Goal: Complete application form: Complete application form

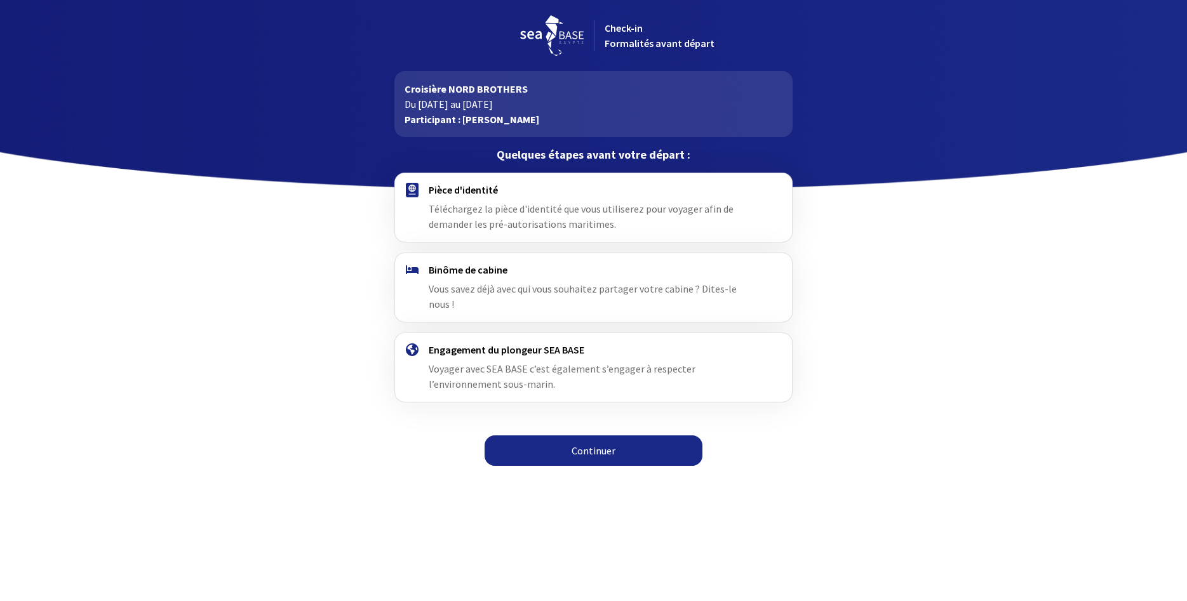
click at [601, 436] on link "Continuer" at bounding box center [593, 451] width 218 height 30
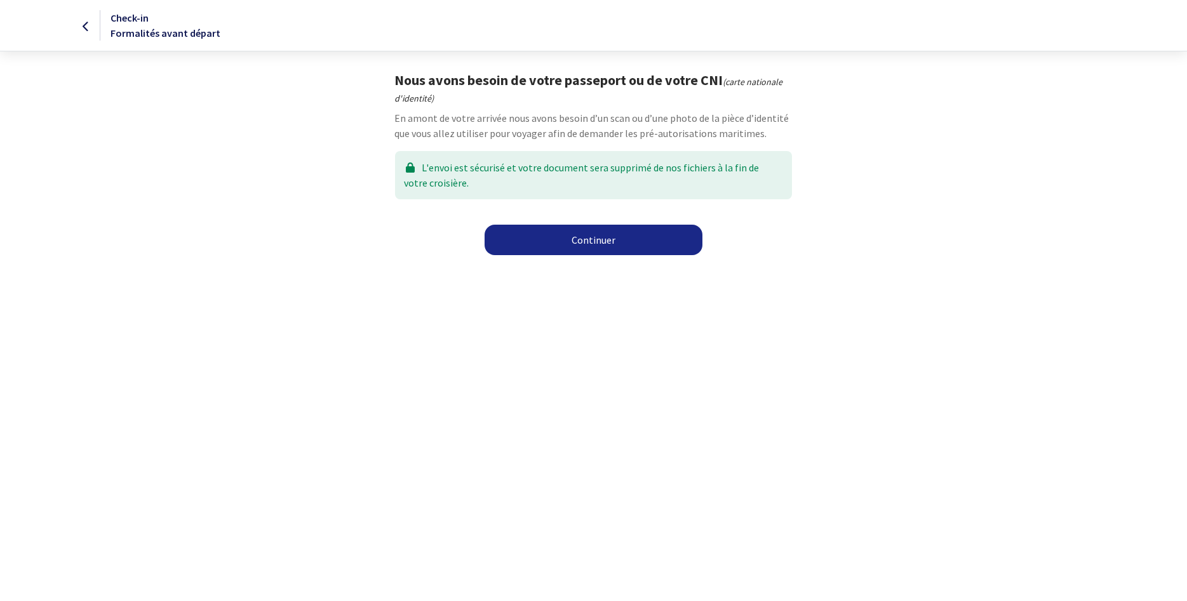
click at [590, 236] on link "Continuer" at bounding box center [593, 240] width 218 height 30
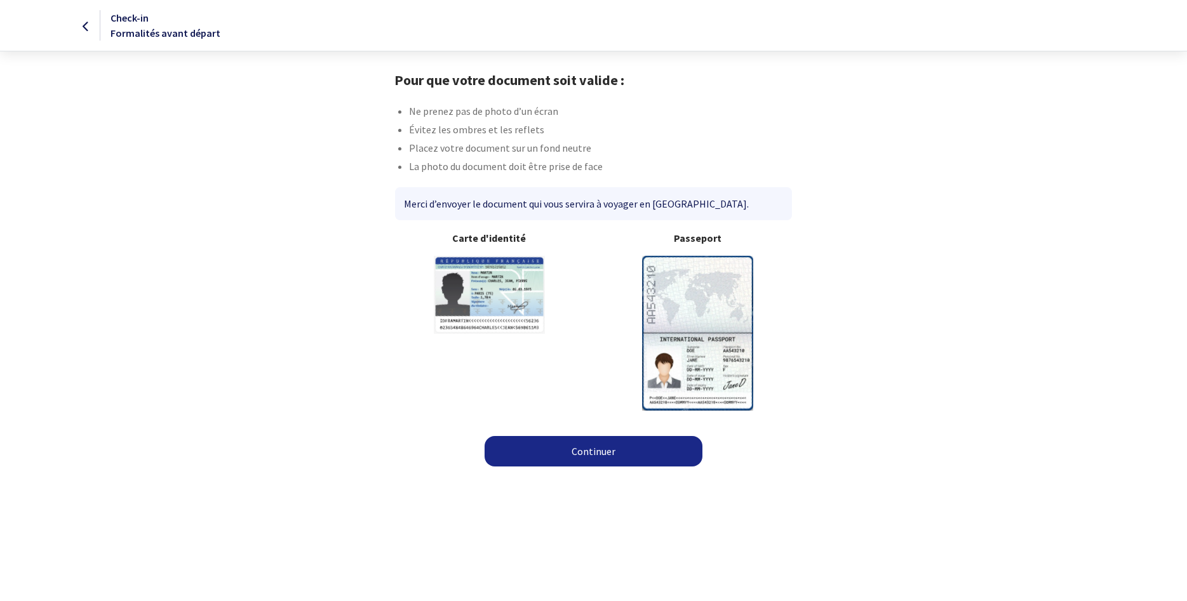
click at [702, 345] on img at bounding box center [697, 333] width 111 height 154
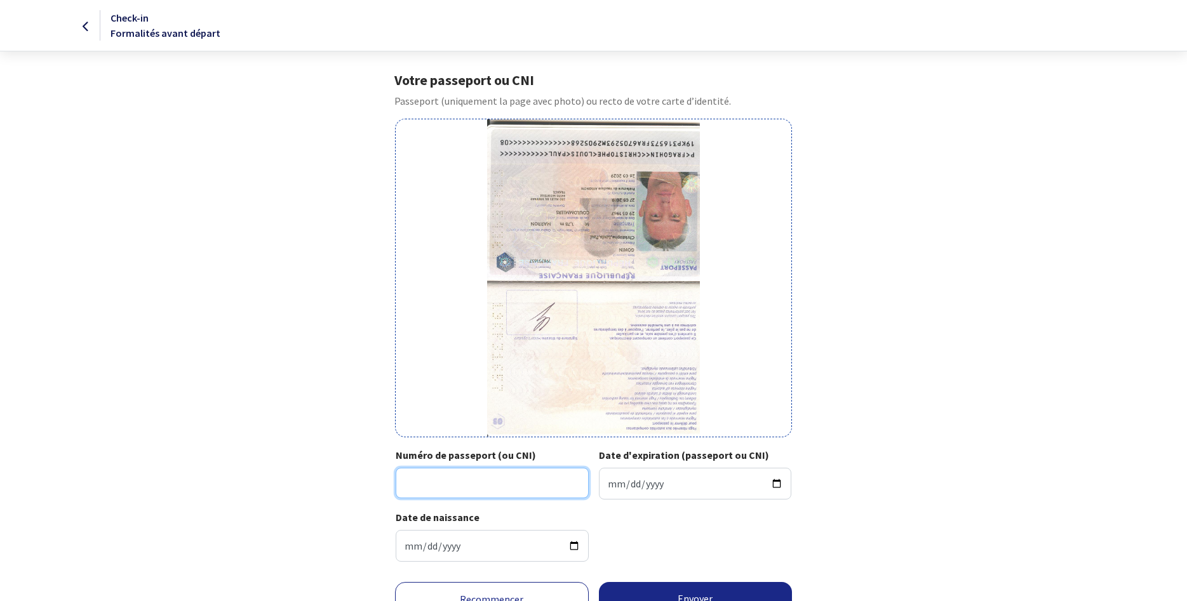
click at [404, 481] on input "Numéro de passeport (ou CNI)" at bounding box center [492, 483] width 193 height 30
type input "19KP31657"
click at [654, 477] on input "Date d'expiration (passeport ou CNI)" at bounding box center [695, 484] width 193 height 32
type input "2029-05-26"
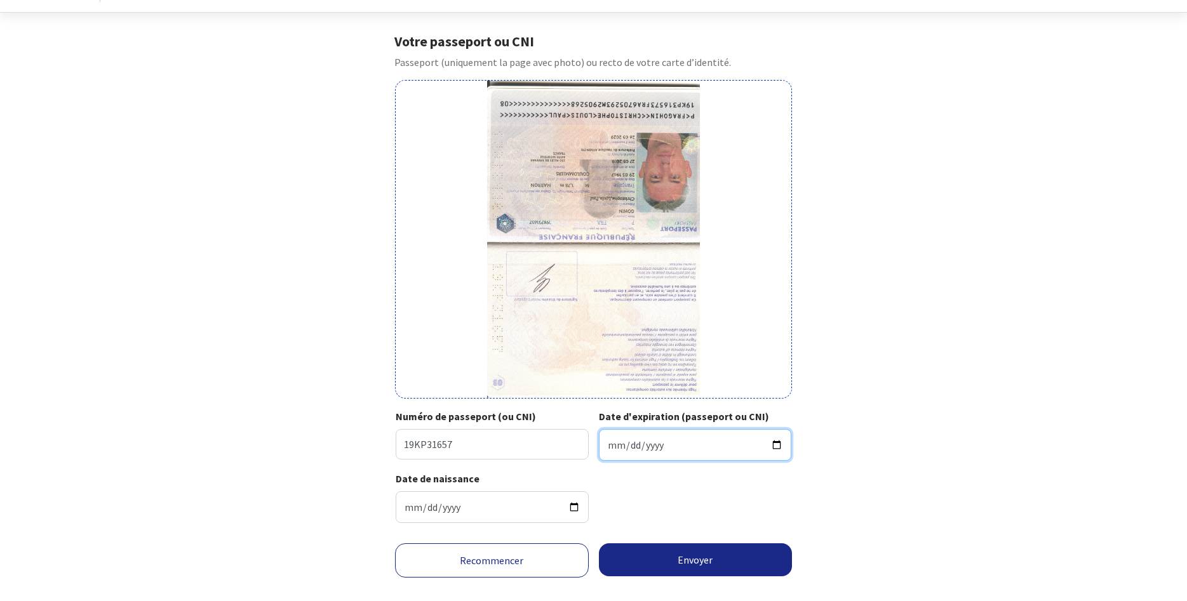
scroll to position [58, 0]
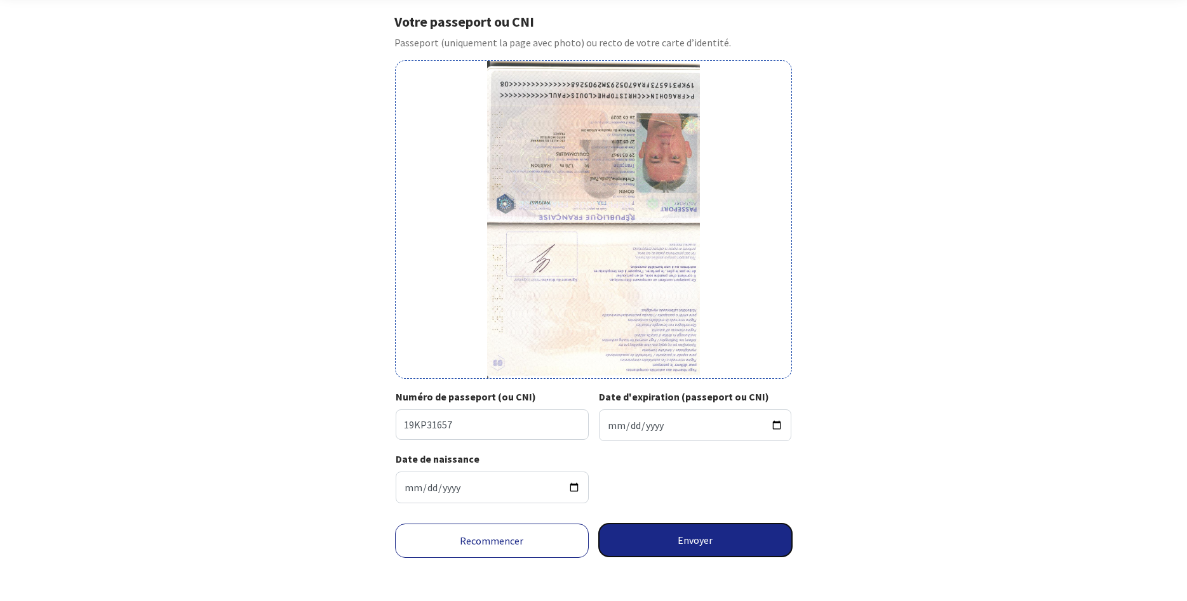
click at [710, 534] on button "Envoyer" at bounding box center [696, 540] width 194 height 33
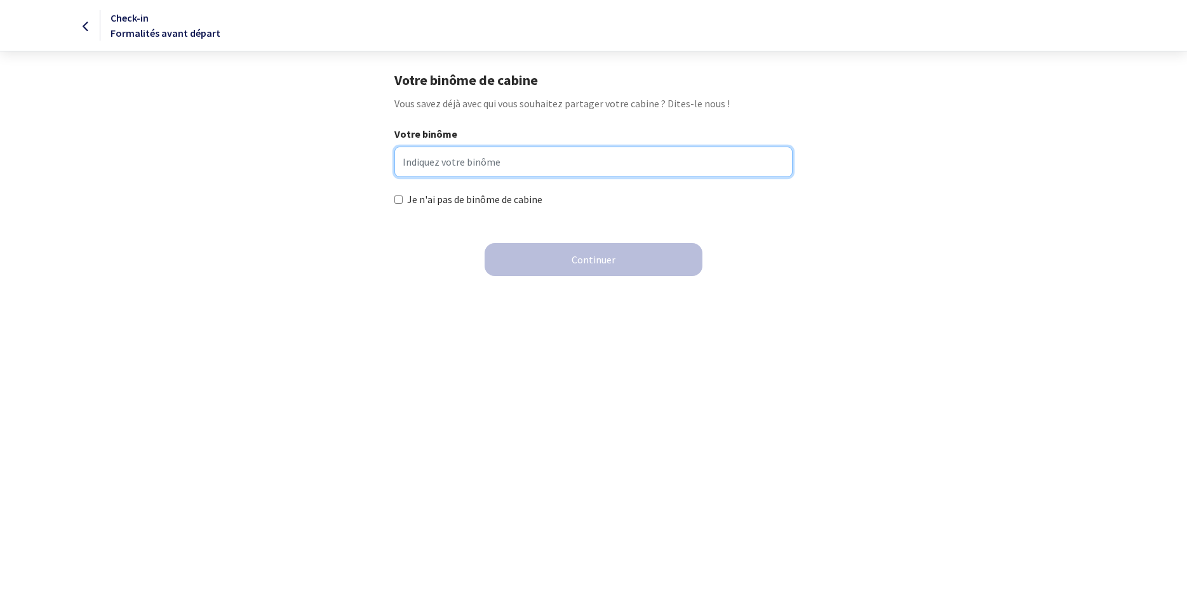
click at [484, 160] on input "Votre binôme" at bounding box center [593, 162] width 398 height 30
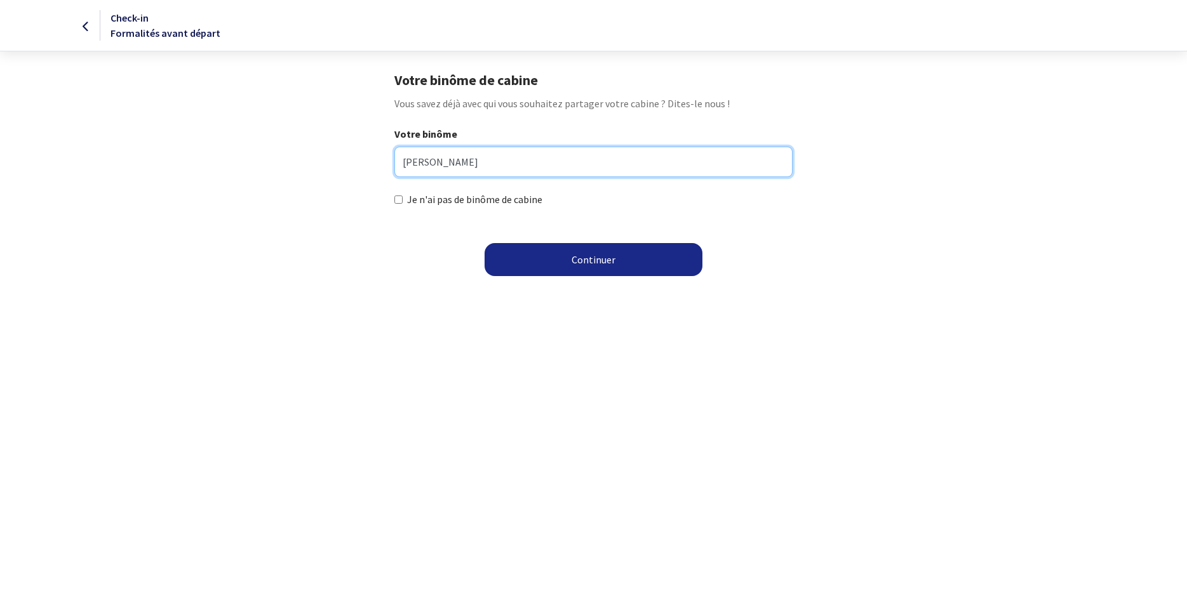
type input "Michel SEGUY"
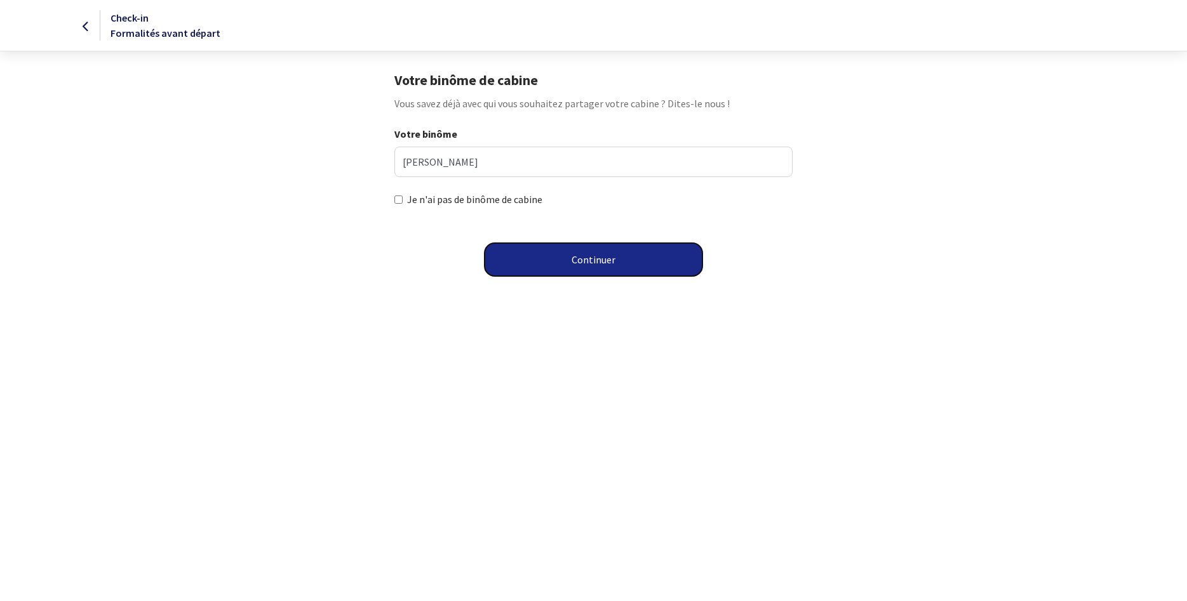
click at [608, 267] on button "Continuer" at bounding box center [593, 259] width 218 height 33
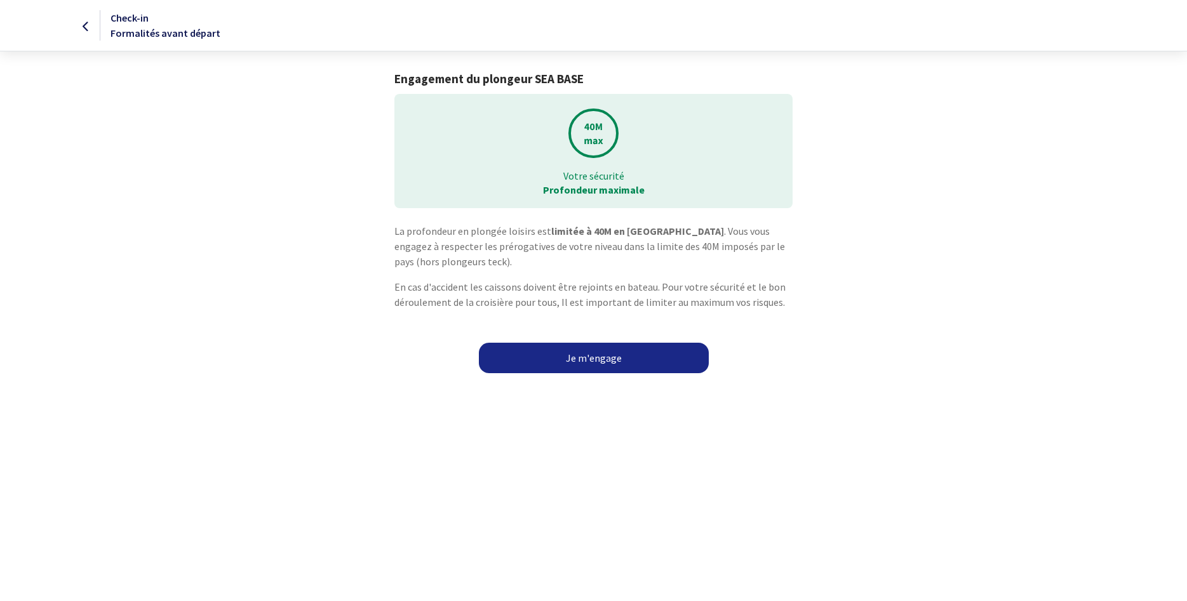
click at [591, 357] on link "Je m'engage" at bounding box center [594, 358] width 230 height 30
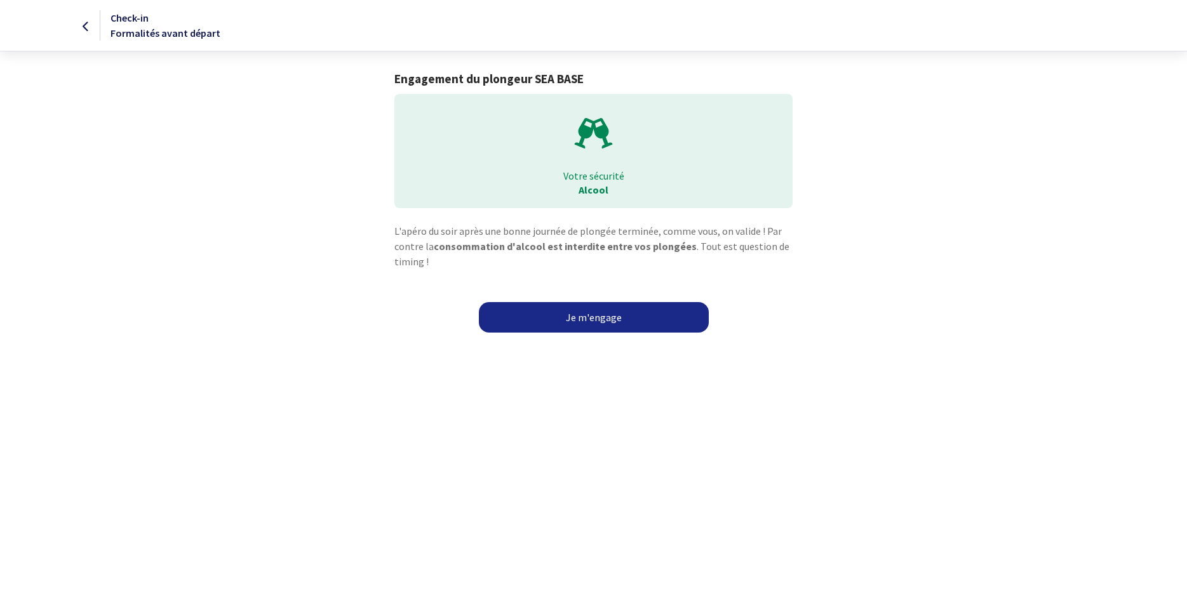
click at [605, 316] on link "Je m'engage" at bounding box center [594, 317] width 230 height 30
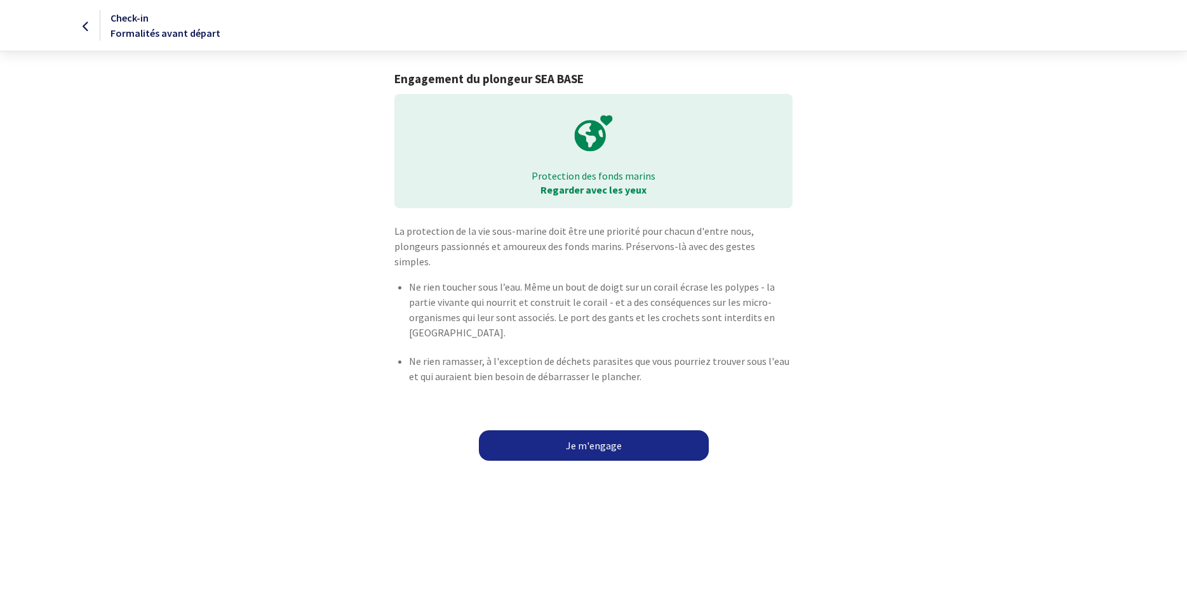
click at [613, 432] on link "Je m'engage" at bounding box center [594, 445] width 230 height 30
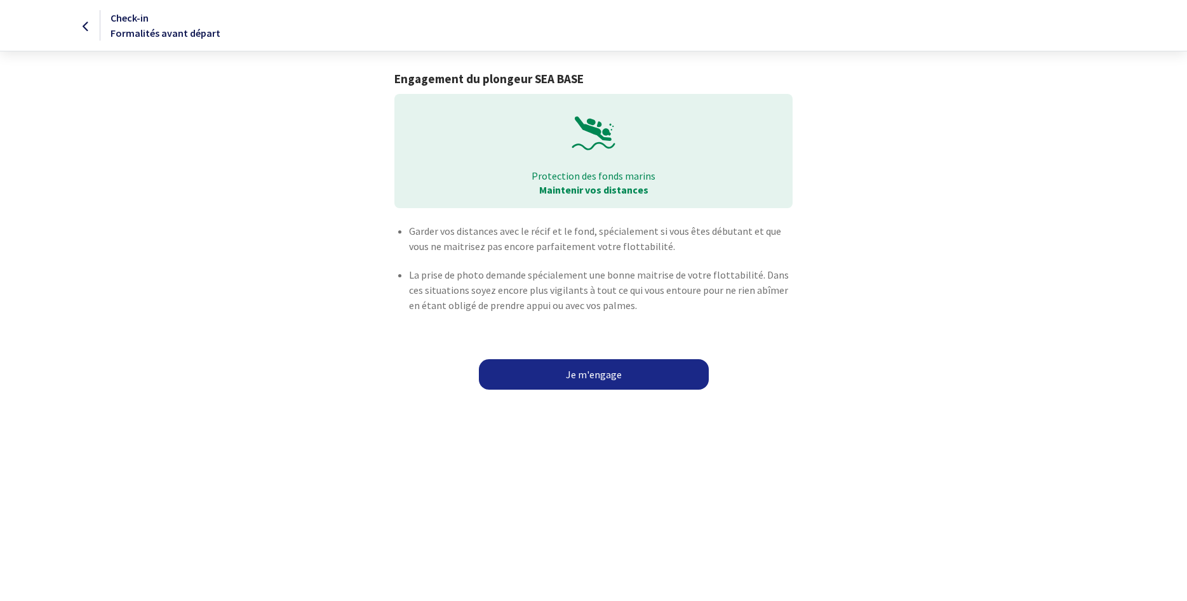
click at [600, 375] on link "Je m'engage" at bounding box center [594, 374] width 230 height 30
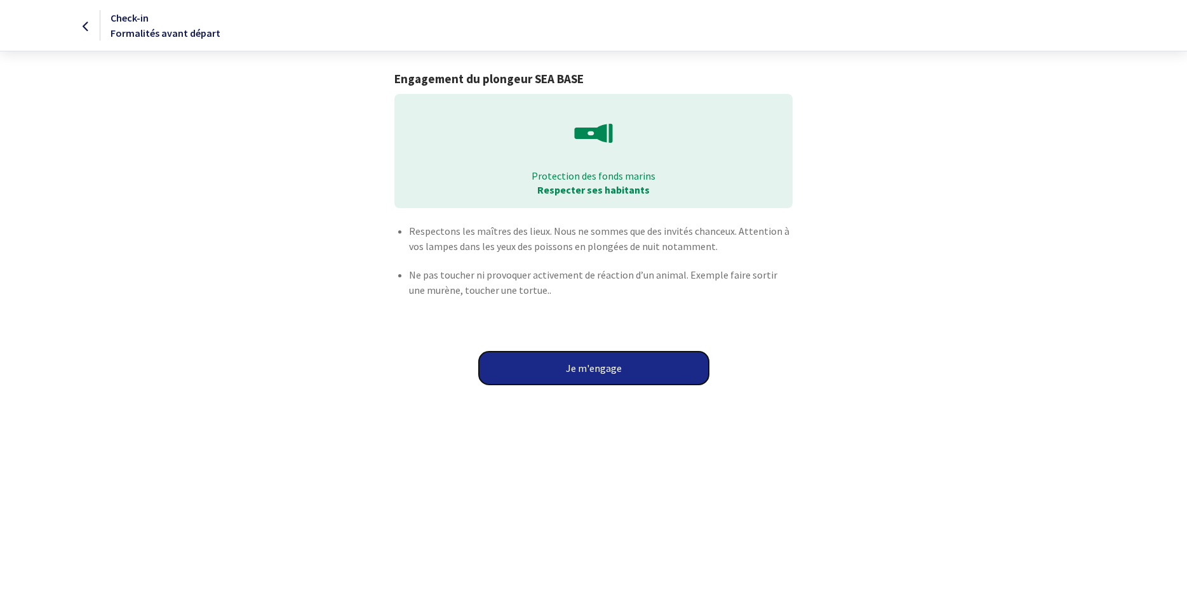
click at [598, 367] on button "Je m'engage" at bounding box center [594, 368] width 230 height 33
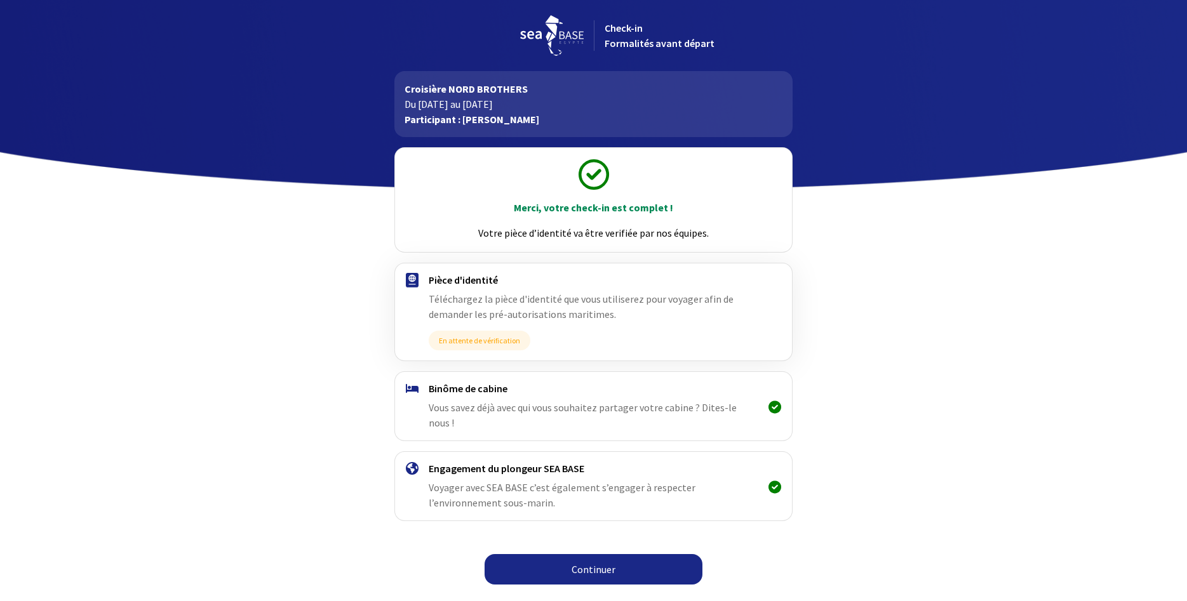
click at [594, 557] on link "Continuer" at bounding box center [593, 569] width 218 height 30
click at [595, 554] on link "Continuer" at bounding box center [593, 569] width 218 height 30
